Goal: Find specific page/section: Find specific page/section

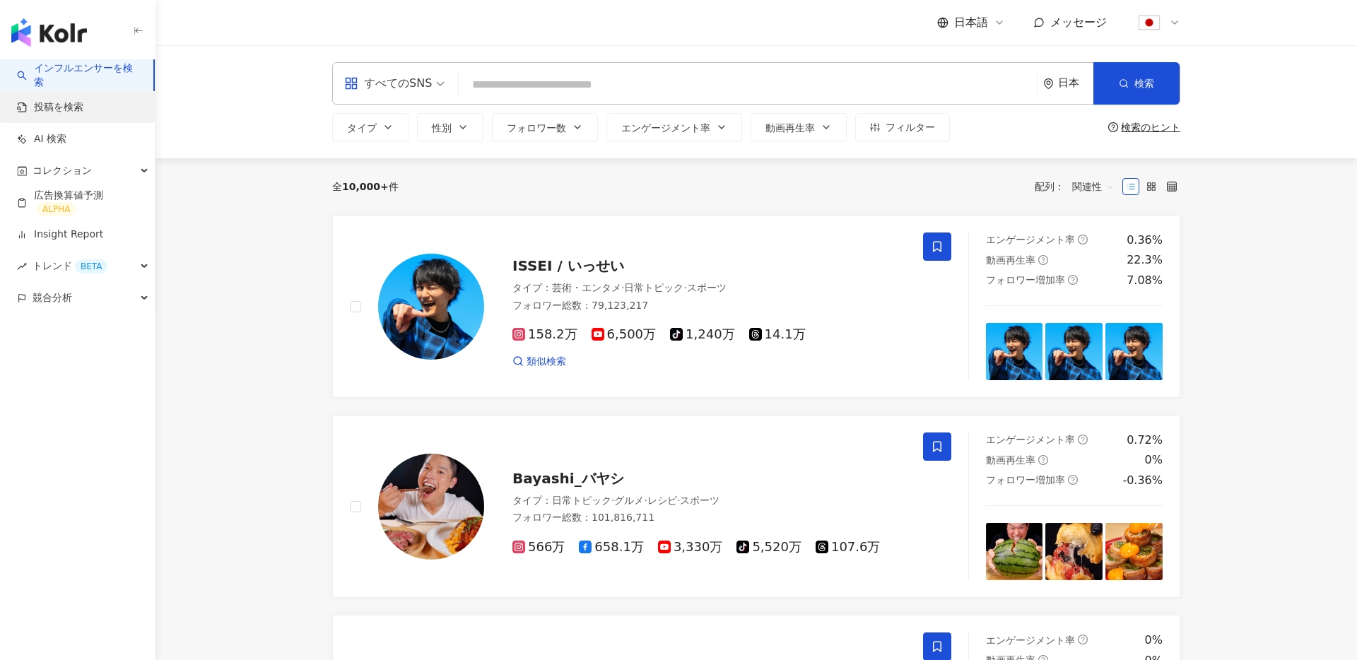
click at [83, 105] on link "投稿を検索" at bounding box center [50, 107] width 66 height 14
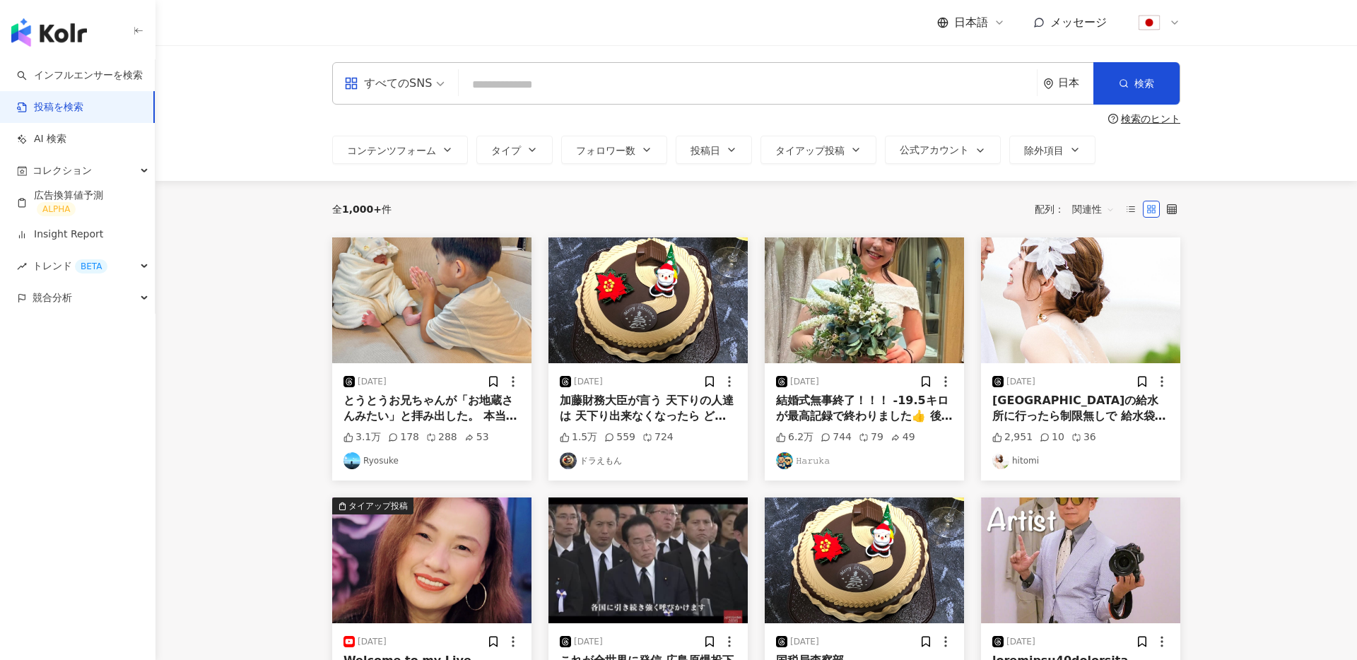
click at [242, 268] on main "すべてのSNS 日本 検索 検索のヒント コンテンツフォーム タイプ フォロワー数 投稿日 タイアップ投稿 公式アカウント 除外項目 全 1,000+ 件 配…" at bounding box center [757, 603] width 1202 height 1117
click at [50, 136] on link "AI 検索" at bounding box center [41, 139] width 49 height 14
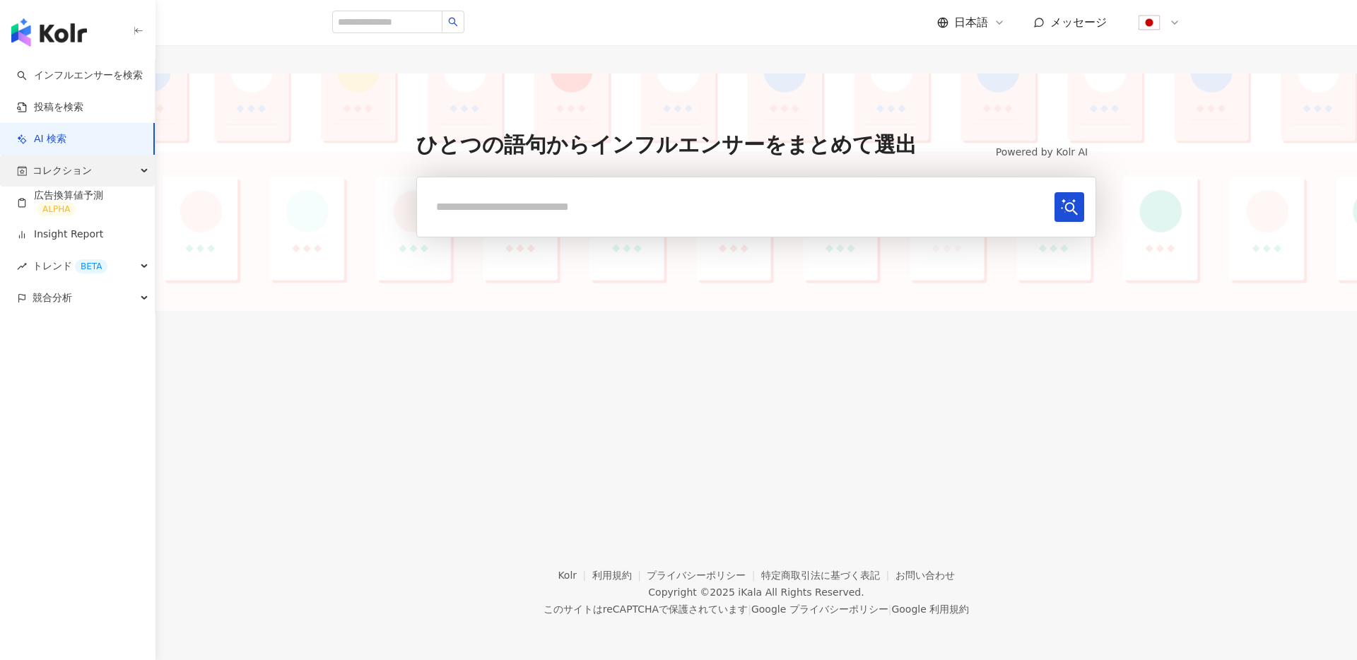
click at [78, 172] on span "コレクション" at bounding box center [62, 171] width 59 height 32
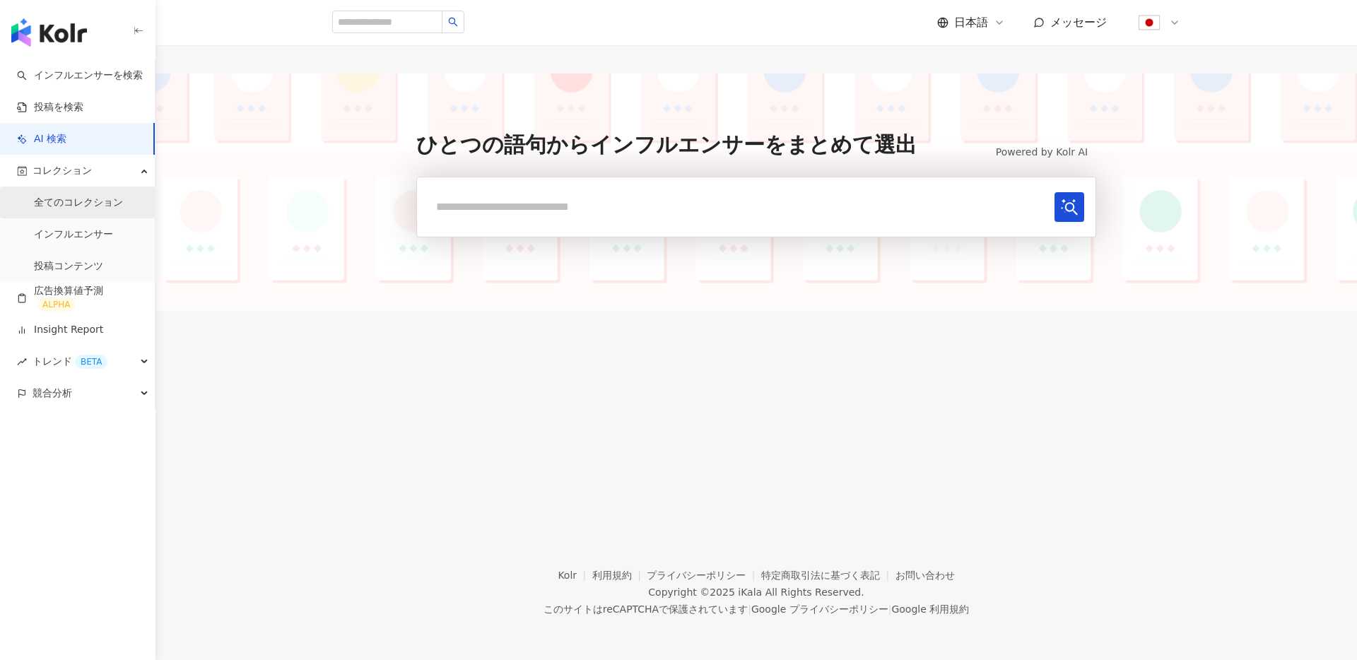
click at [75, 203] on link "全てのコレクション" at bounding box center [78, 203] width 89 height 14
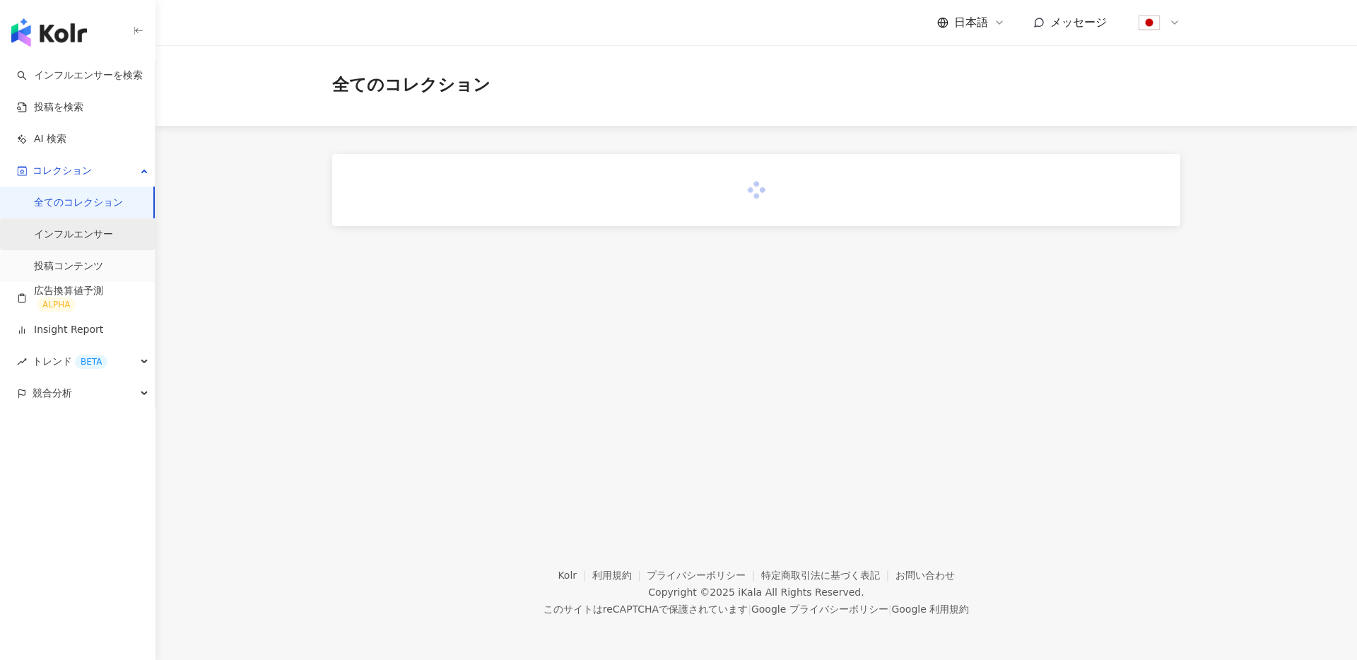
click at [90, 228] on link "インフルエンサー" at bounding box center [73, 235] width 79 height 14
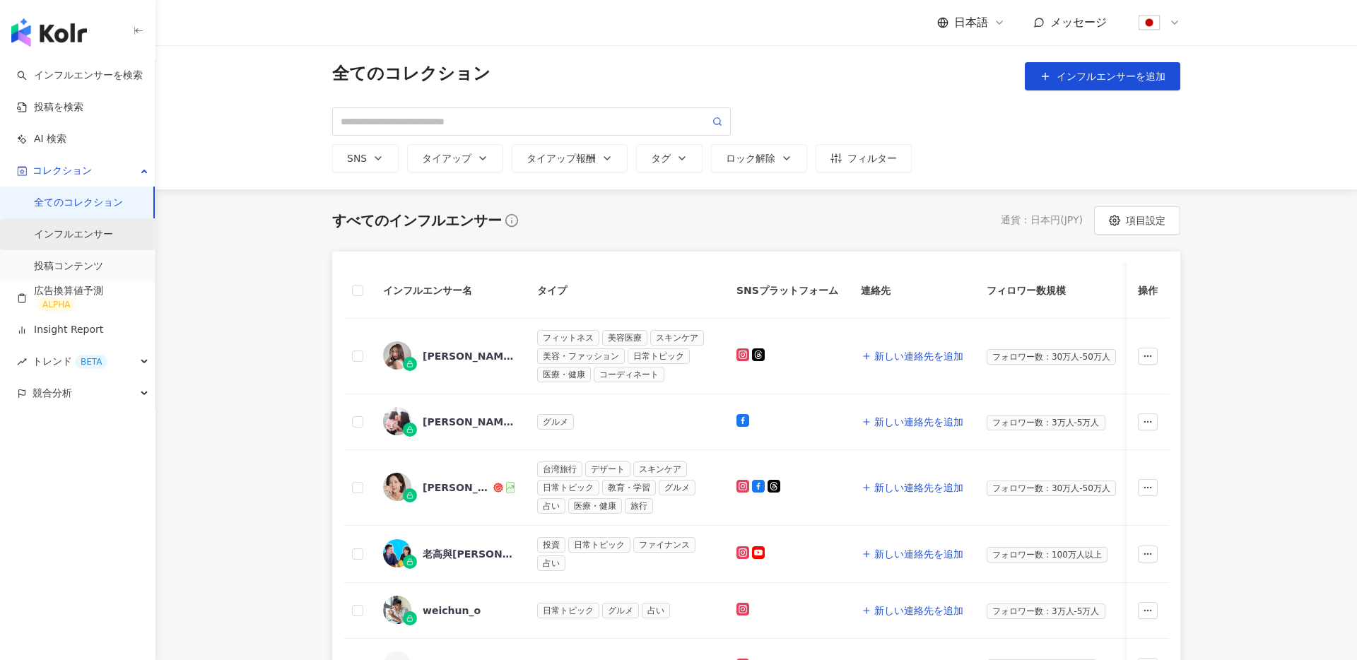
click at [64, 233] on link "インフルエンサー" at bounding box center [73, 235] width 79 height 14
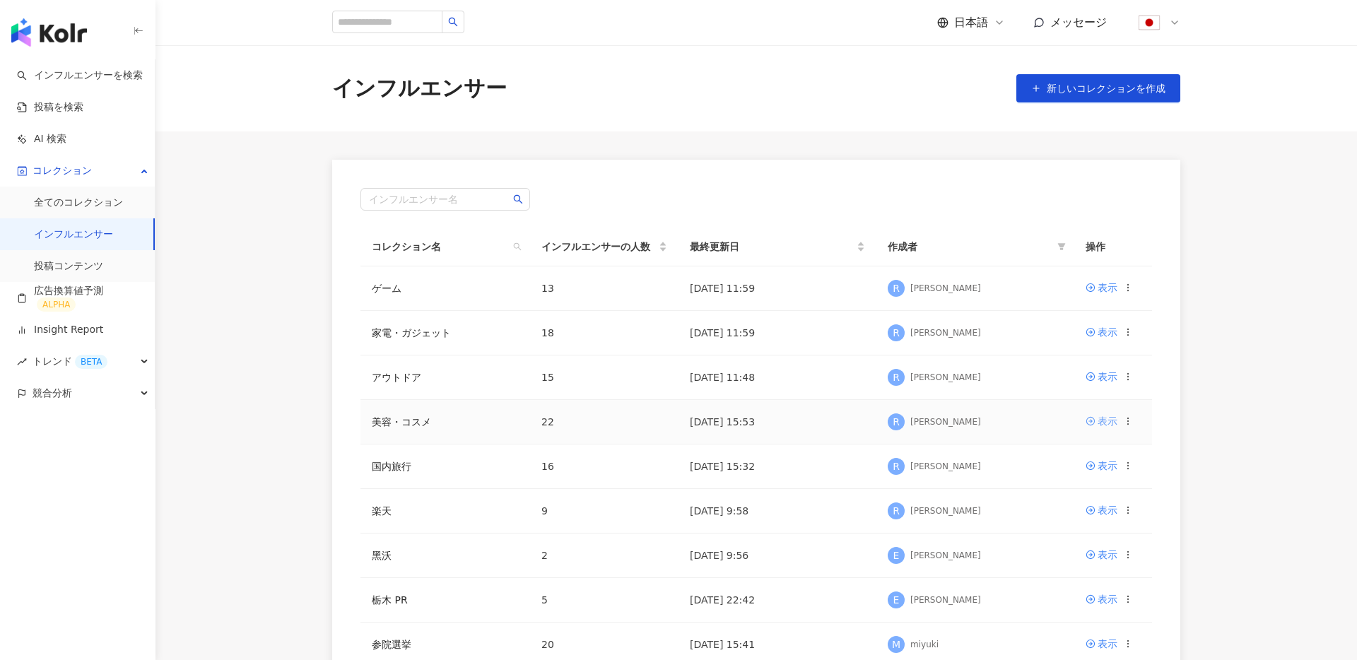
click at [1093, 423] on icon at bounding box center [1091, 421] width 10 height 10
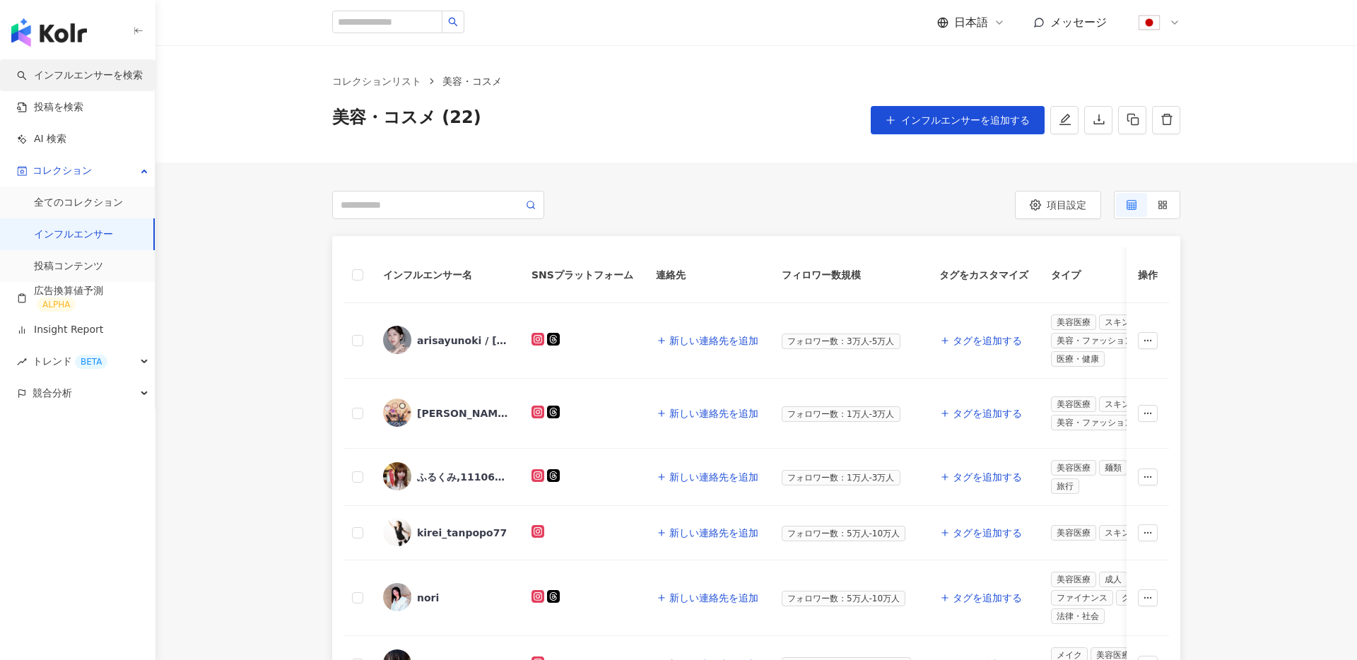
click at [95, 73] on link "インフルエンサーを検索" at bounding box center [80, 76] width 126 height 14
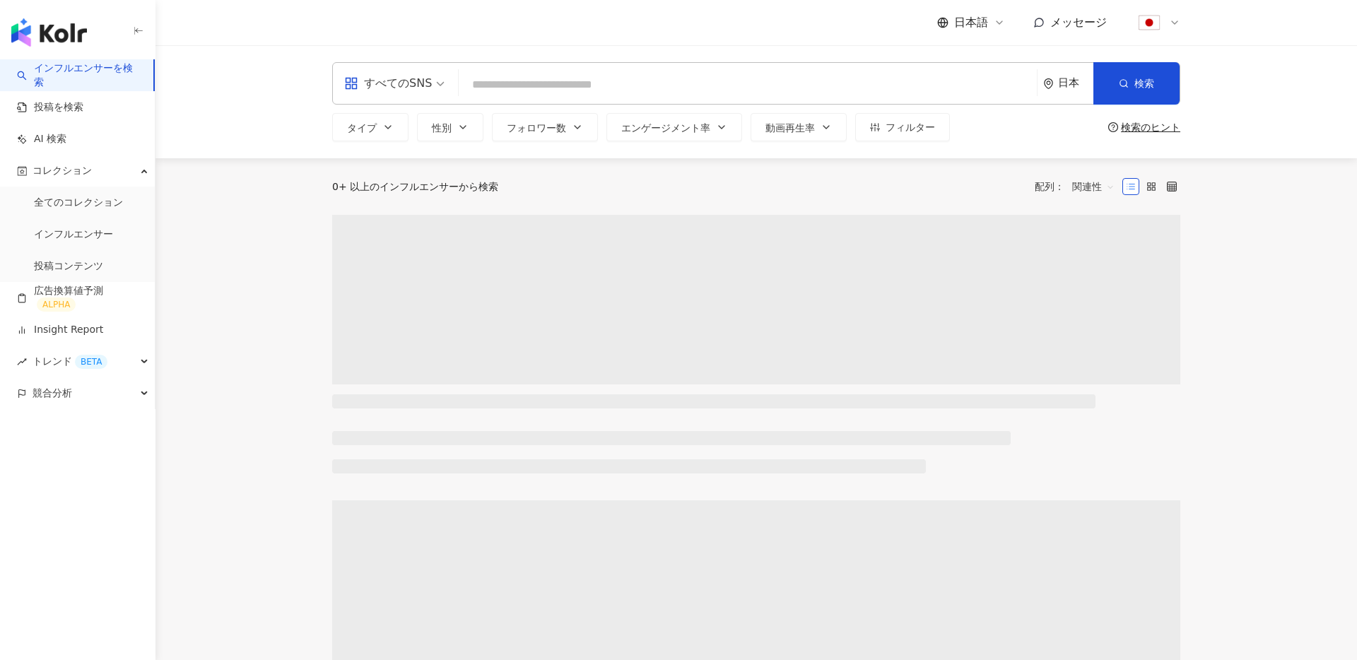
click at [1061, 75] on div "日本" at bounding box center [1068, 83] width 50 height 41
